Goal: Navigation & Orientation: Understand site structure

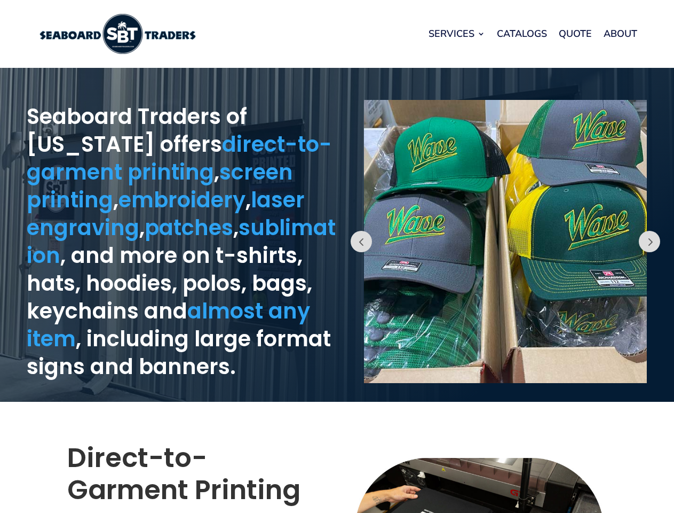
click at [337, 256] on div "Prev" at bounding box center [505, 234] width 337 height 323
click at [457, 34] on link "Services" at bounding box center [457, 33] width 57 height 41
click at [361, 241] on button "Prev" at bounding box center [361, 241] width 21 height 21
click at [506, 241] on img at bounding box center [505, 241] width 283 height 283
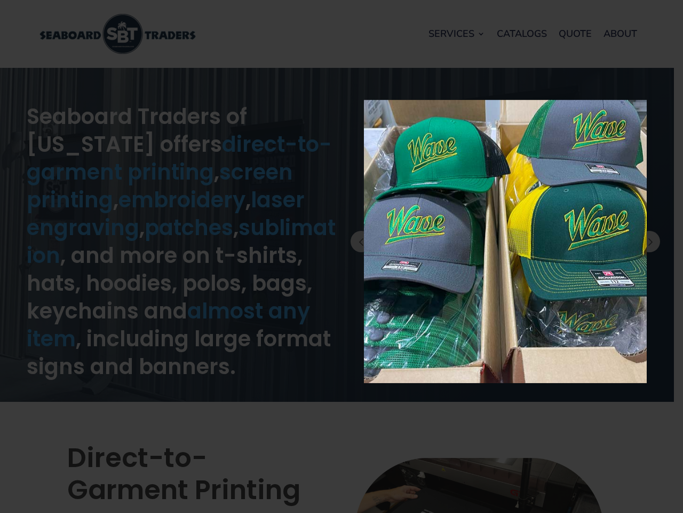
click at [506, 241] on img at bounding box center [505, 241] width 283 height 283
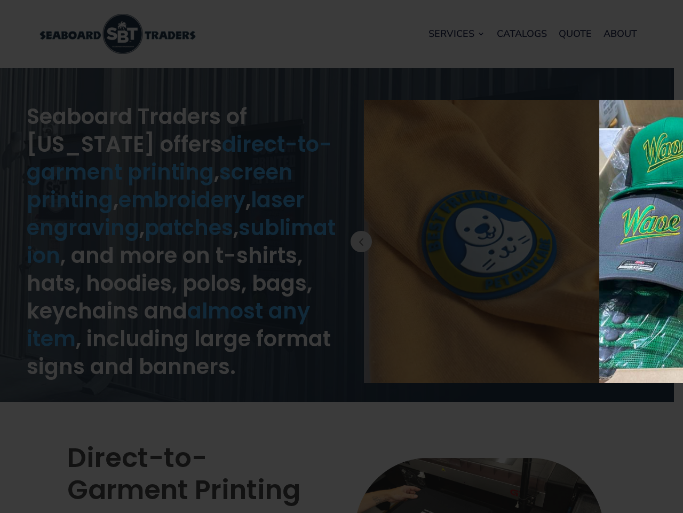
click at [666, 241] on div "× Loading..." at bounding box center [341, 256] width 683 height 513
click at [650, 241] on button "Prev" at bounding box center [649, 241] width 21 height 21
